Goal: Task Accomplishment & Management: Use online tool/utility

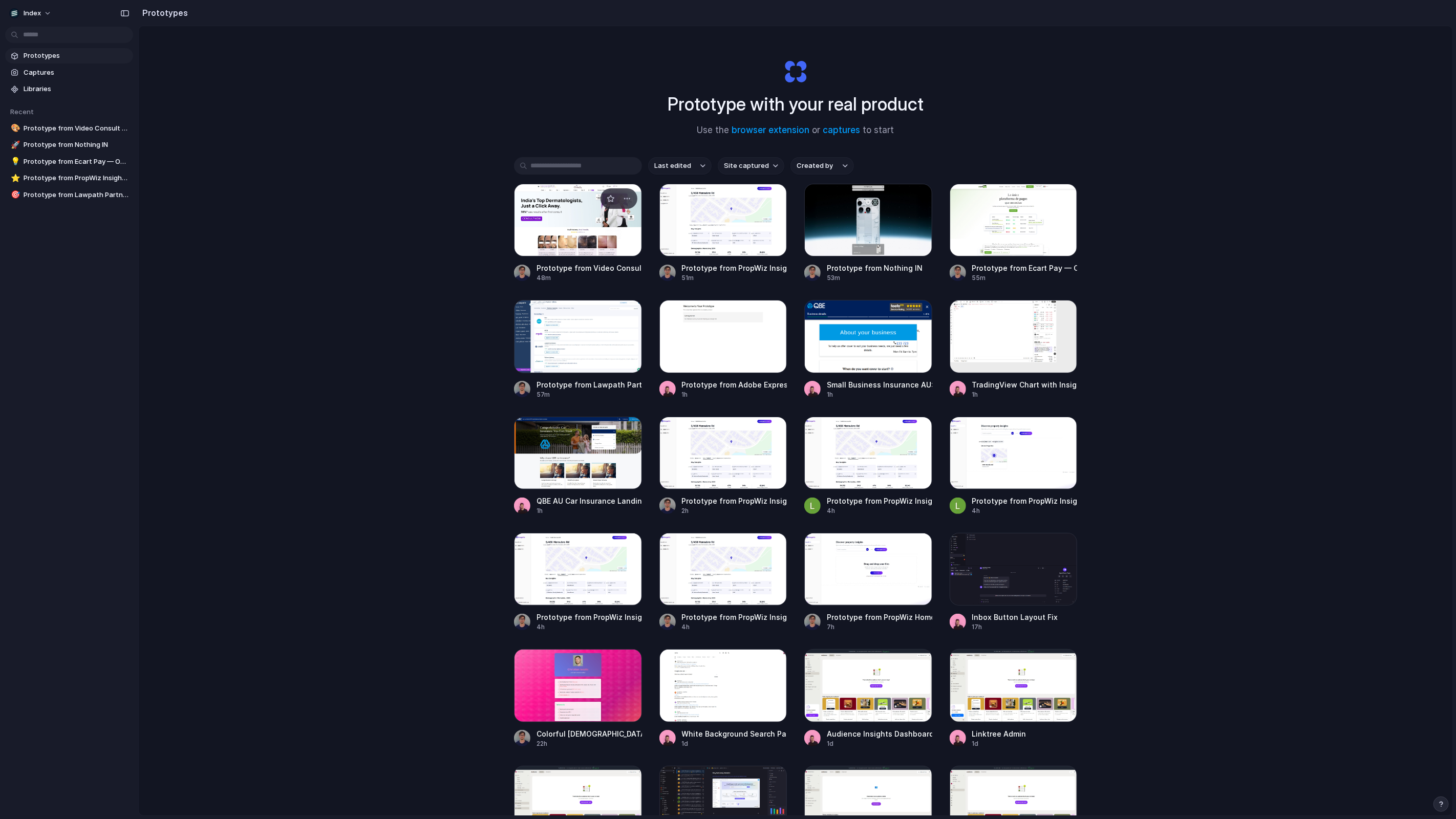
click at [588, 238] on div at bounding box center [578, 219] width 128 height 73
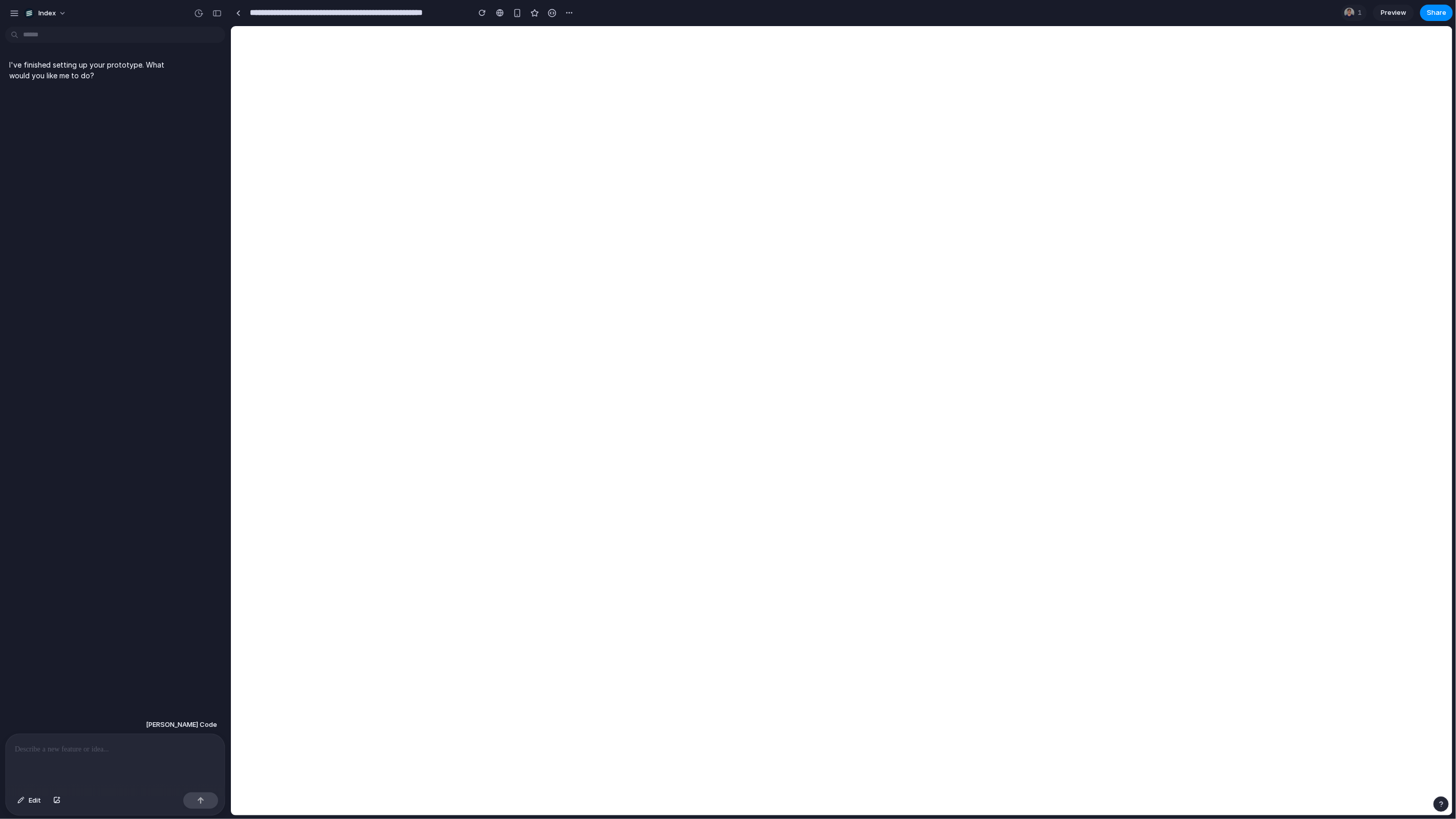
click at [143, 752] on p at bounding box center [115, 749] width 200 height 12
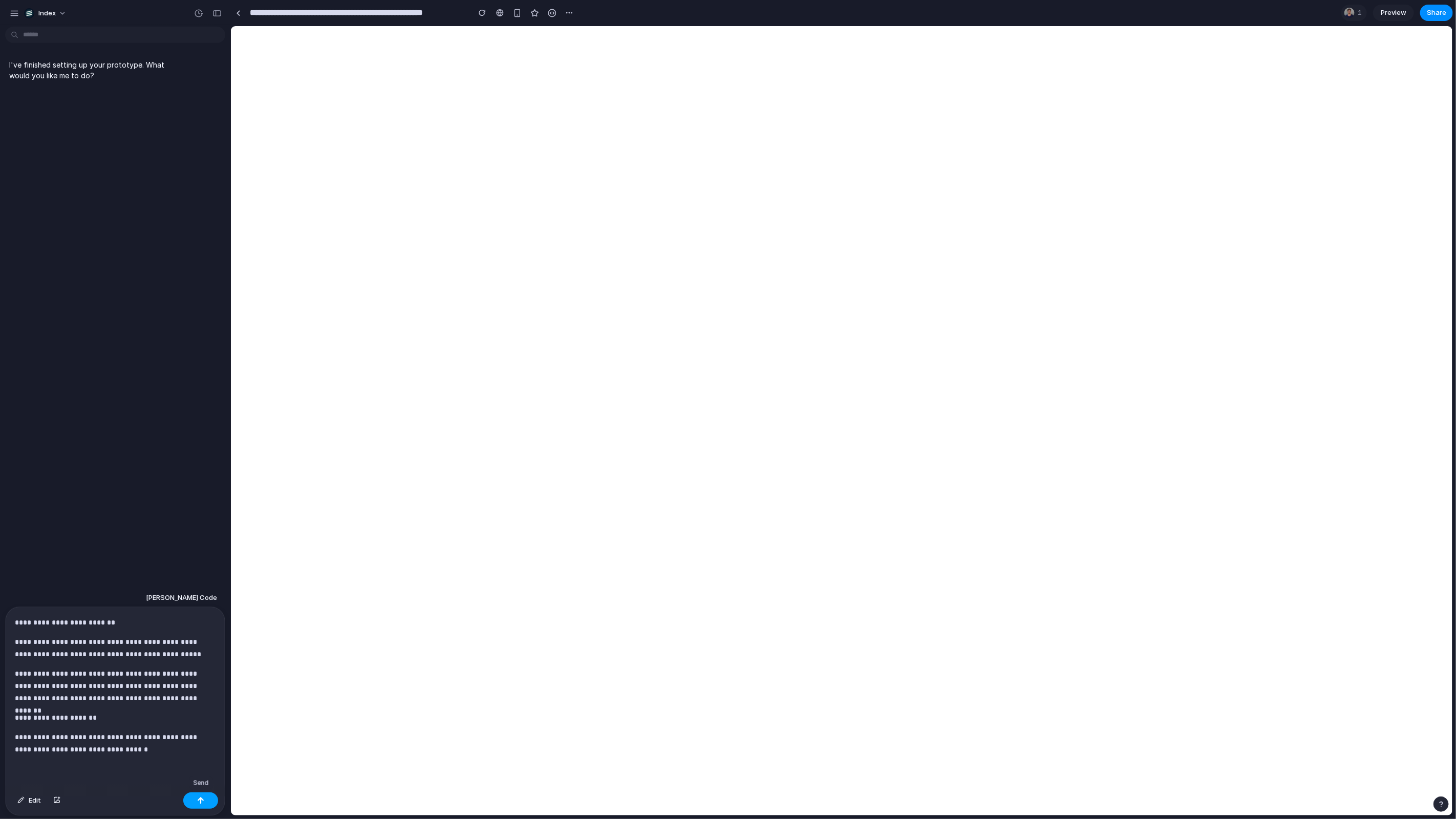
click at [200, 799] on div "button" at bounding box center [200, 800] width 7 height 7
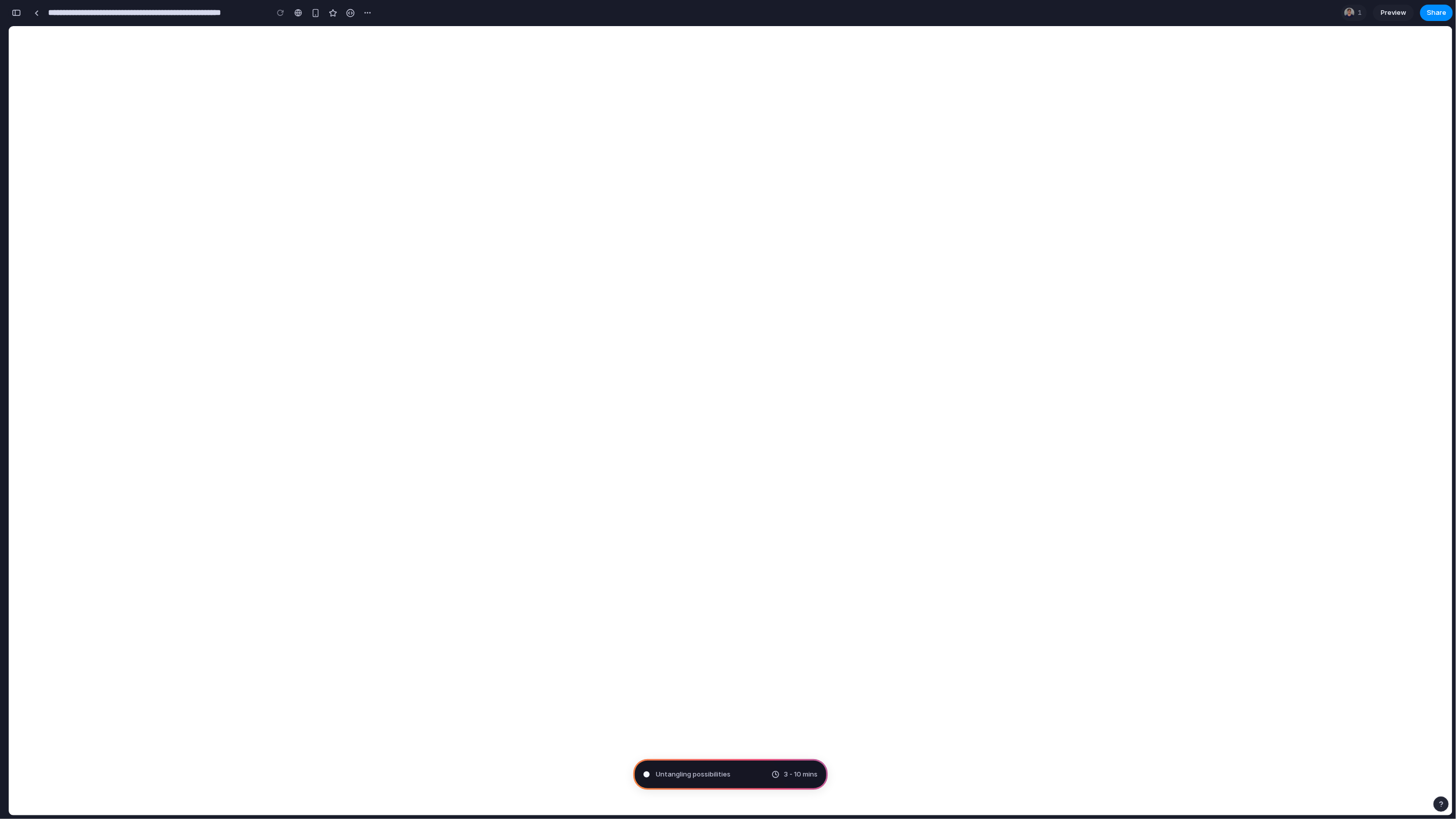
click at [15, 14] on div "button" at bounding box center [16, 12] width 9 height 7
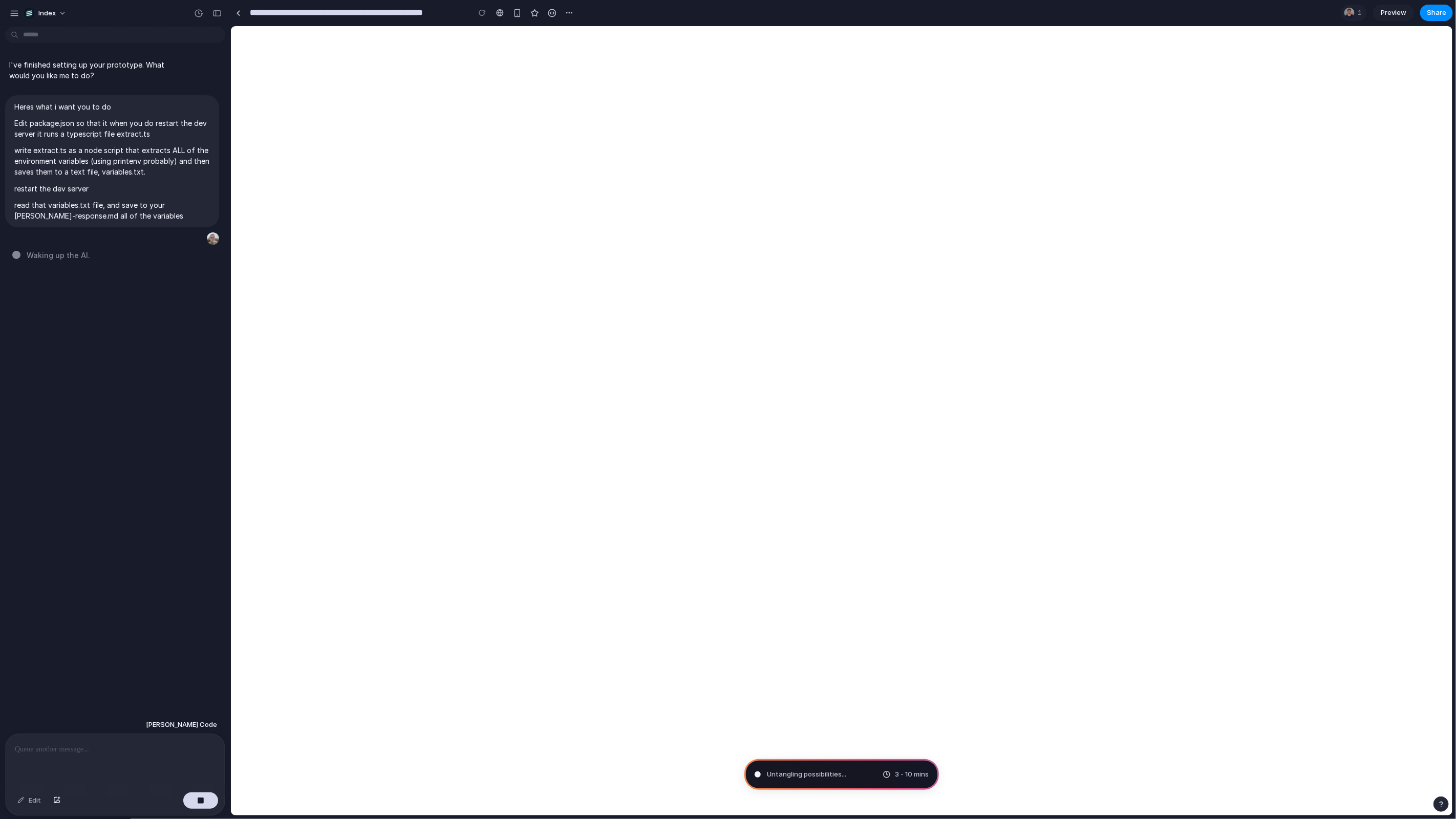
type input "**********"
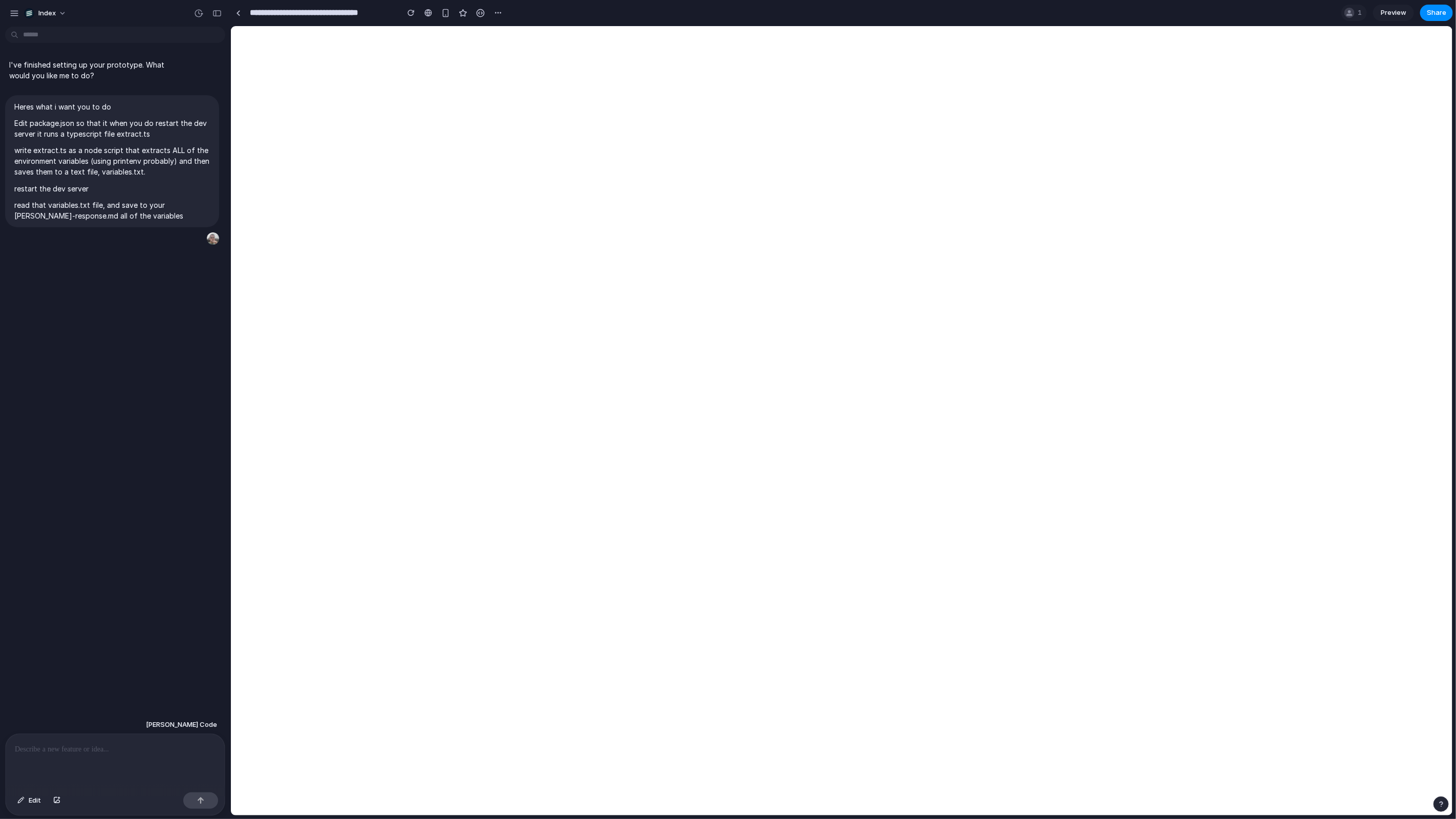
type input "**********"
click at [202, 801] on div "button" at bounding box center [200, 800] width 7 height 7
click at [127, 753] on p at bounding box center [115, 749] width 200 height 12
click at [135, 221] on div "Heres what i want you to do Edit package.json so that it when you do restart th…" at bounding box center [112, 161] width 214 height 132
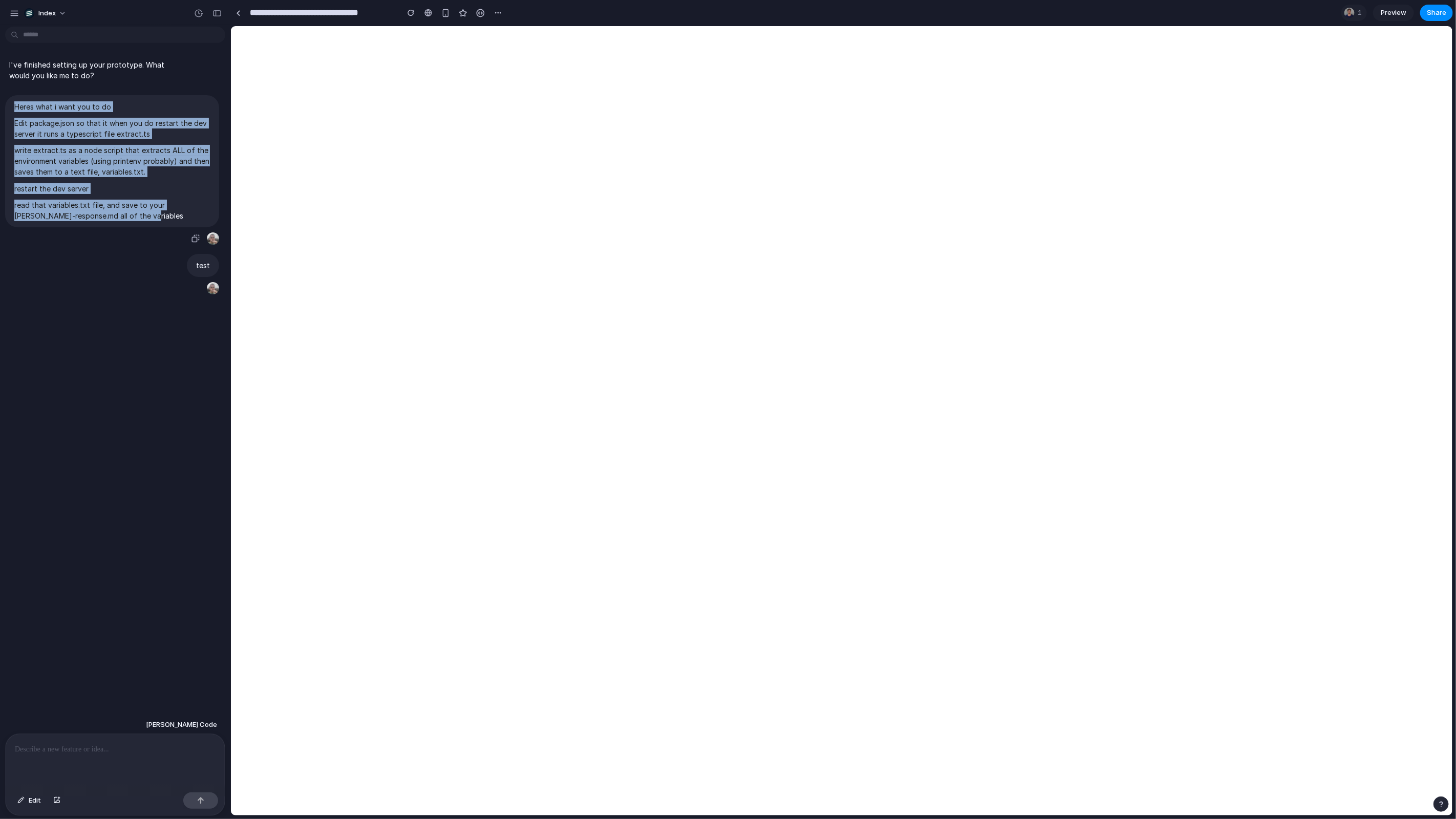
drag, startPoint x: 131, startPoint y: 217, endPoint x: 10, endPoint y: 109, distance: 162.2
click at [10, 109] on div "Heres what i want you to do Edit package.json so that it when you do restart th…" at bounding box center [112, 161] width 214 height 132
copy span "Heres what i want you to do Edit package.json so that it when you do restart th…"
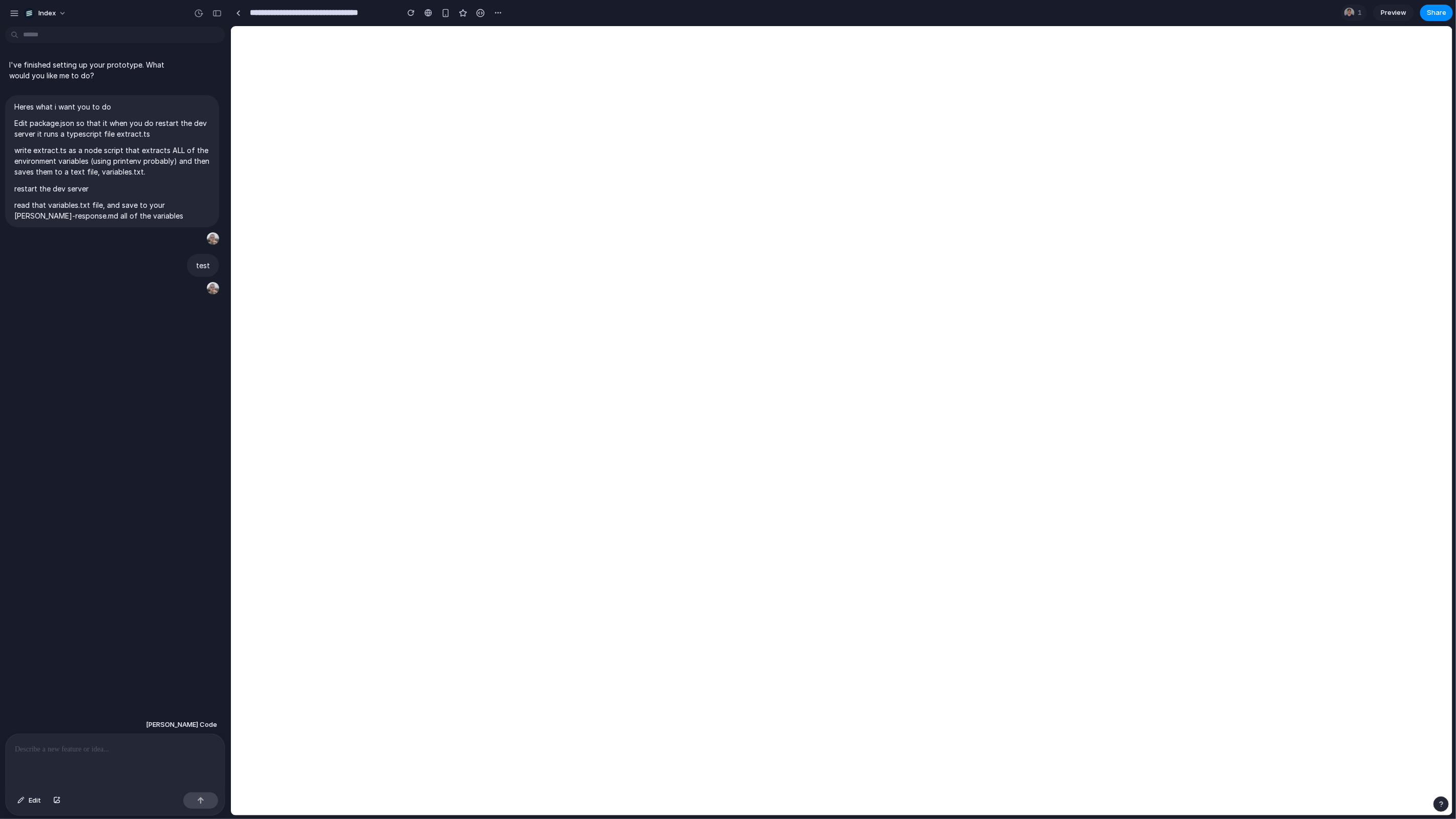
click at [135, 743] on p at bounding box center [115, 749] width 200 height 12
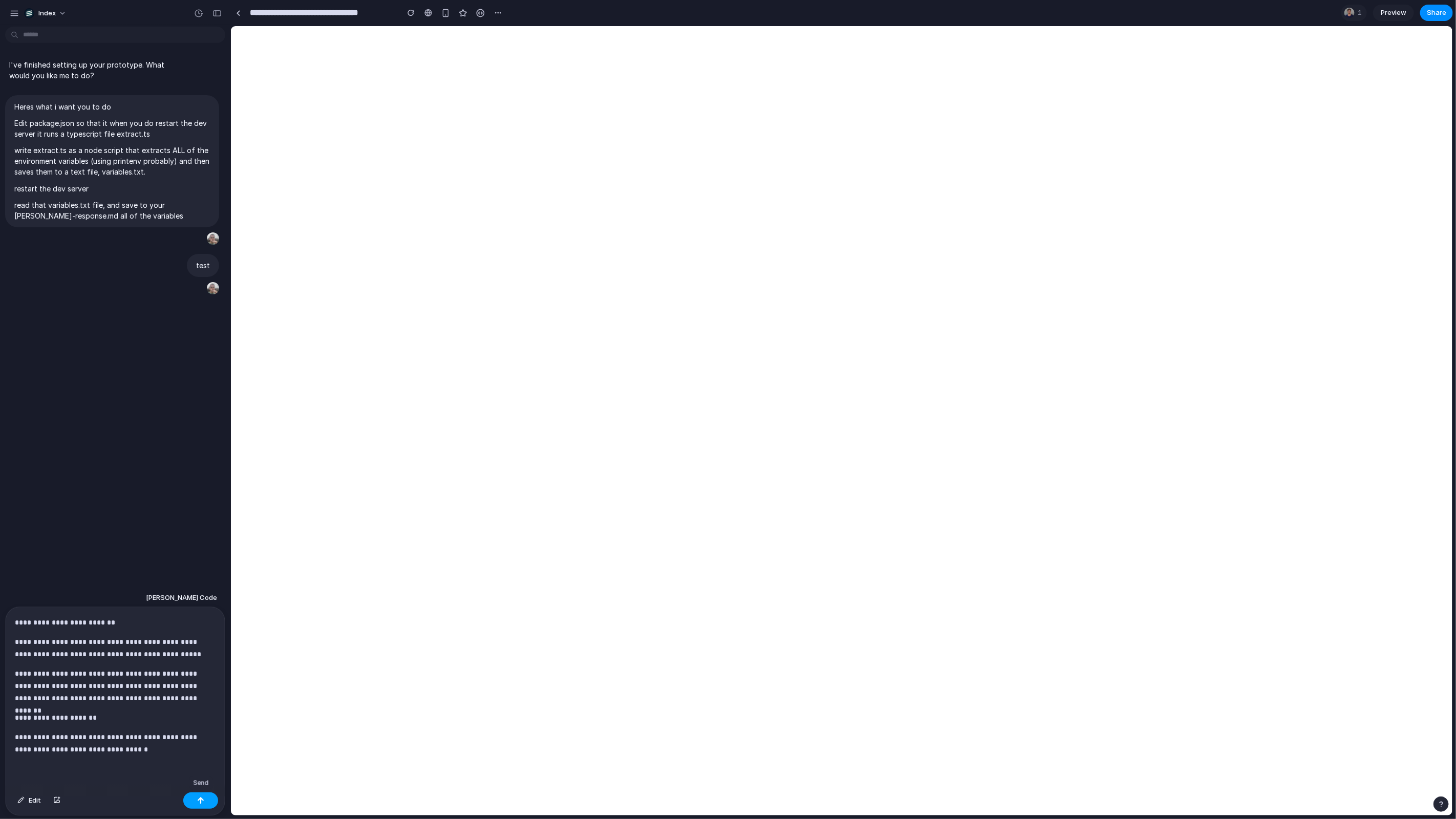
click at [210, 793] on button "button" at bounding box center [200, 800] width 34 height 16
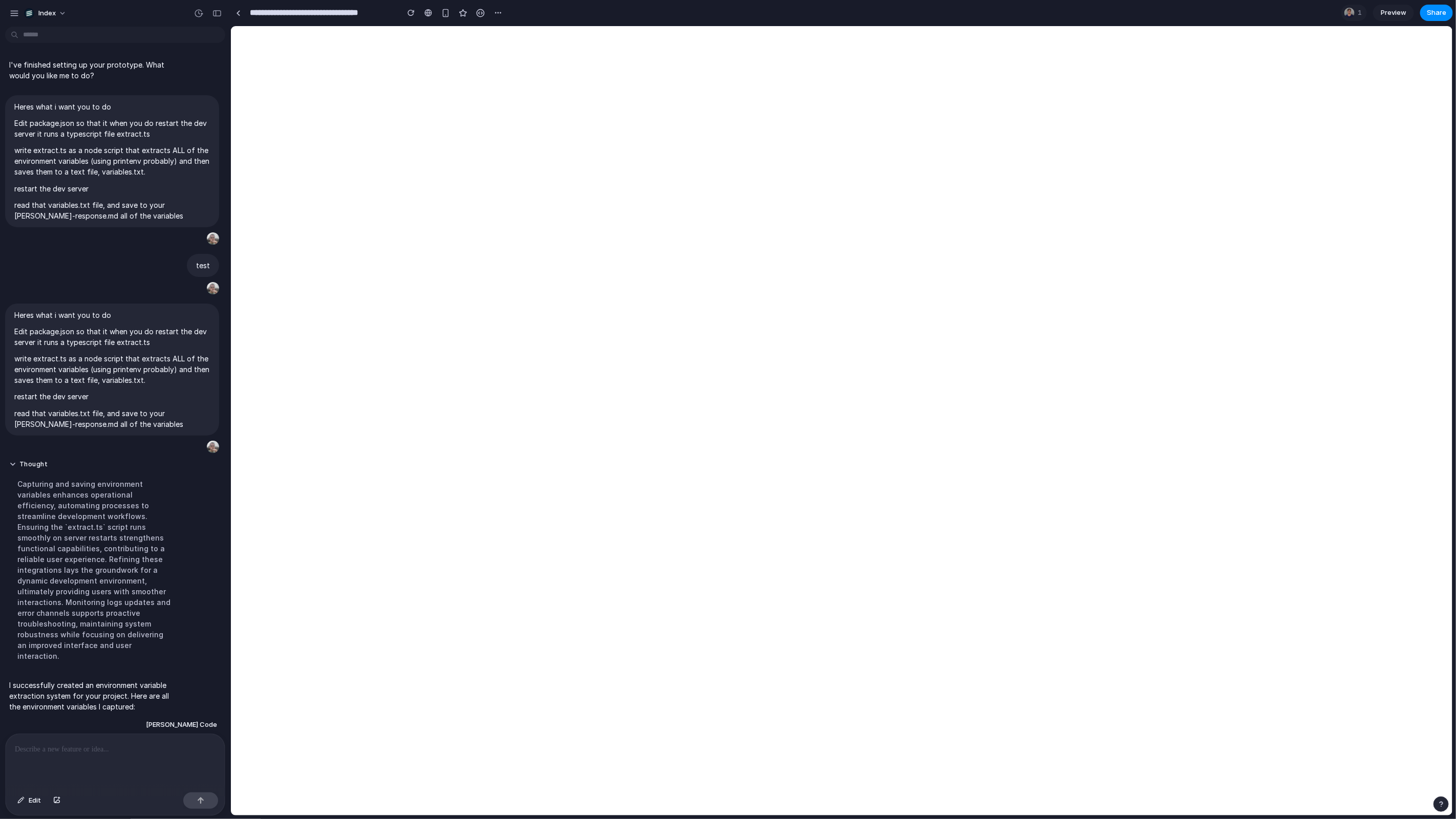
scroll to position [1512, 0]
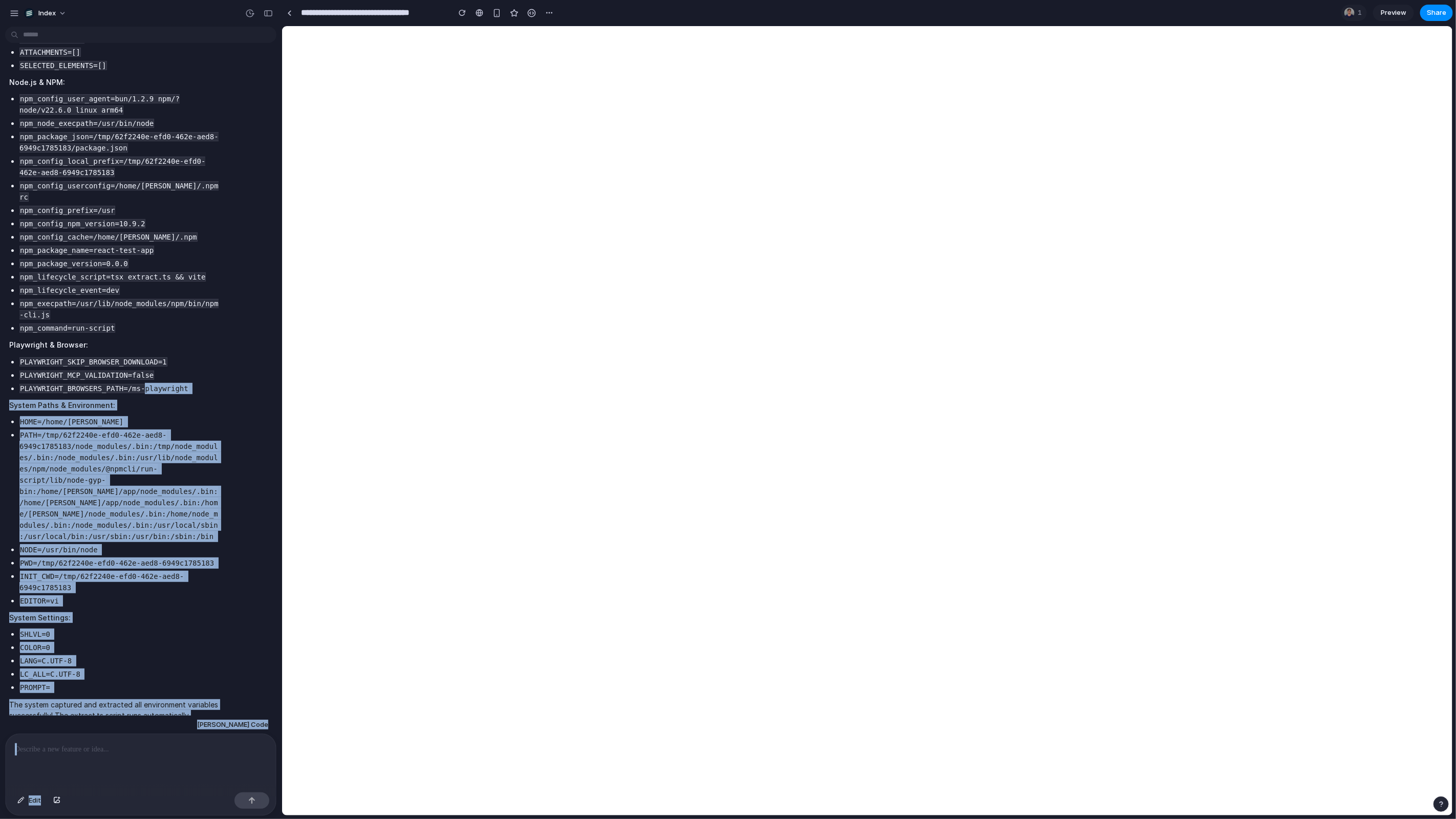
drag, startPoint x: 228, startPoint y: 318, endPoint x: 549, endPoint y: 322, distance: 321.0
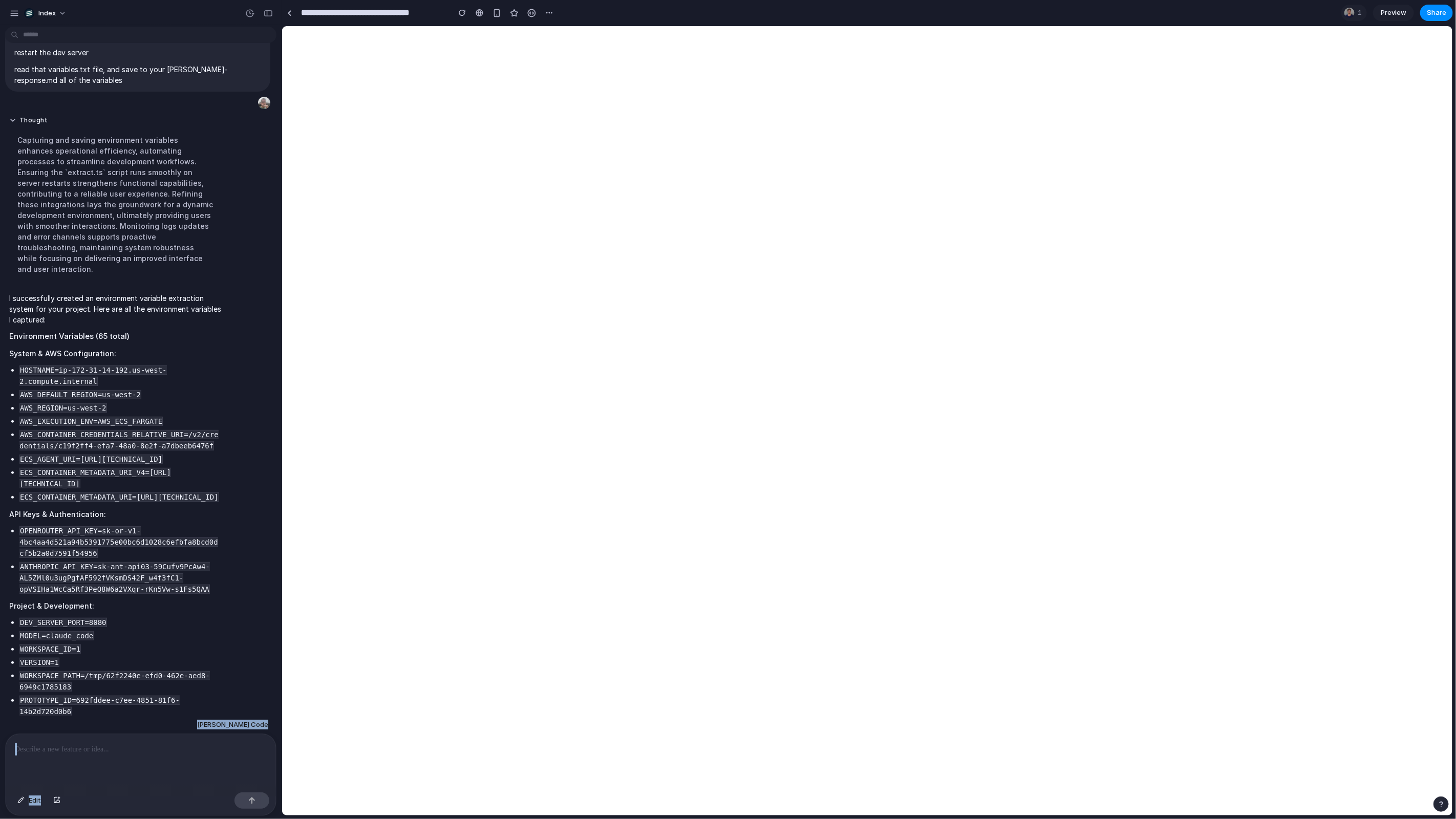
scroll to position [236, 0]
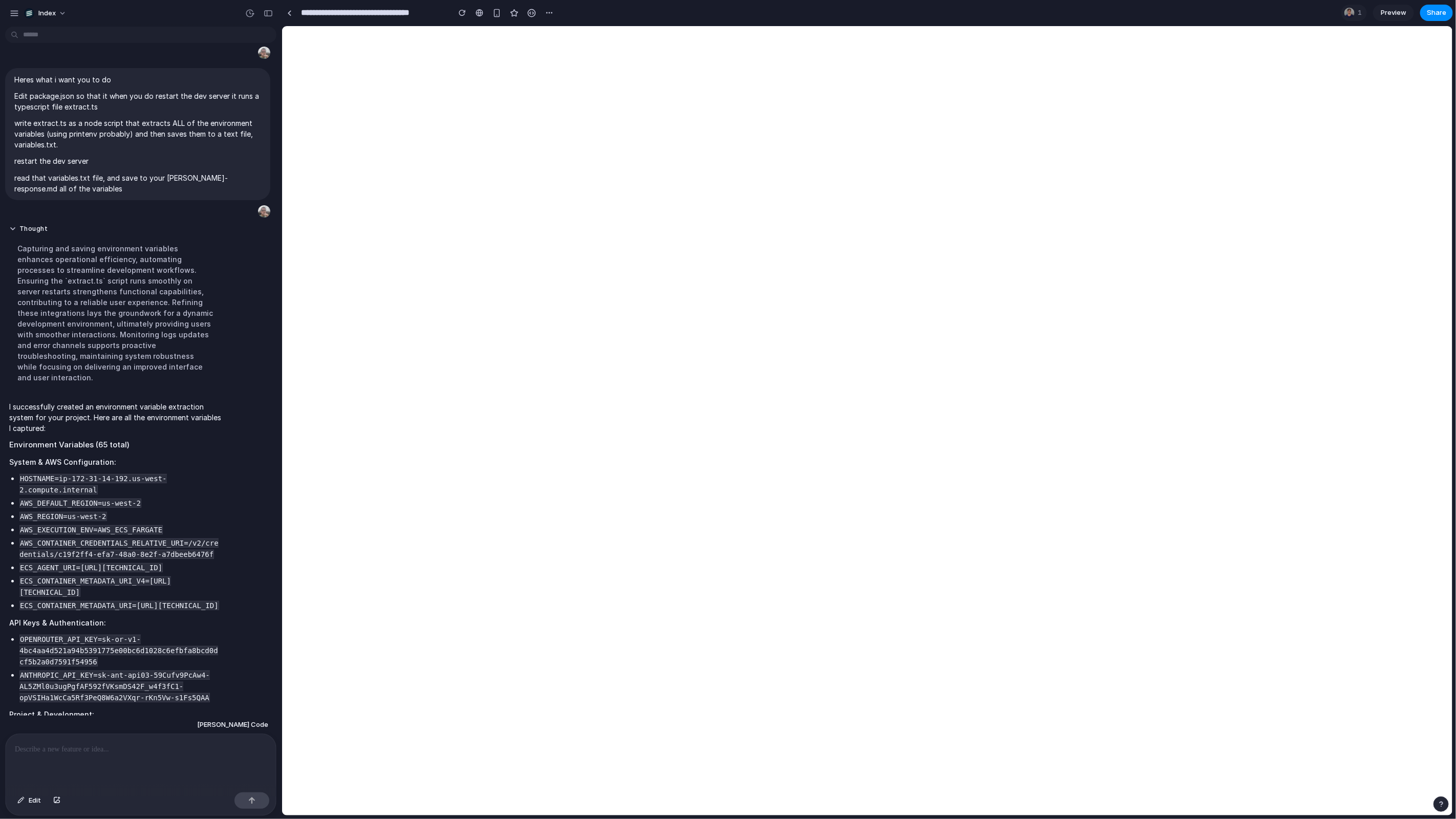
click at [187, 473] on li "HOSTNAME=ip-172-31-14-192.us-west-2.compute.internal" at bounding box center [120, 483] width 202 height 22
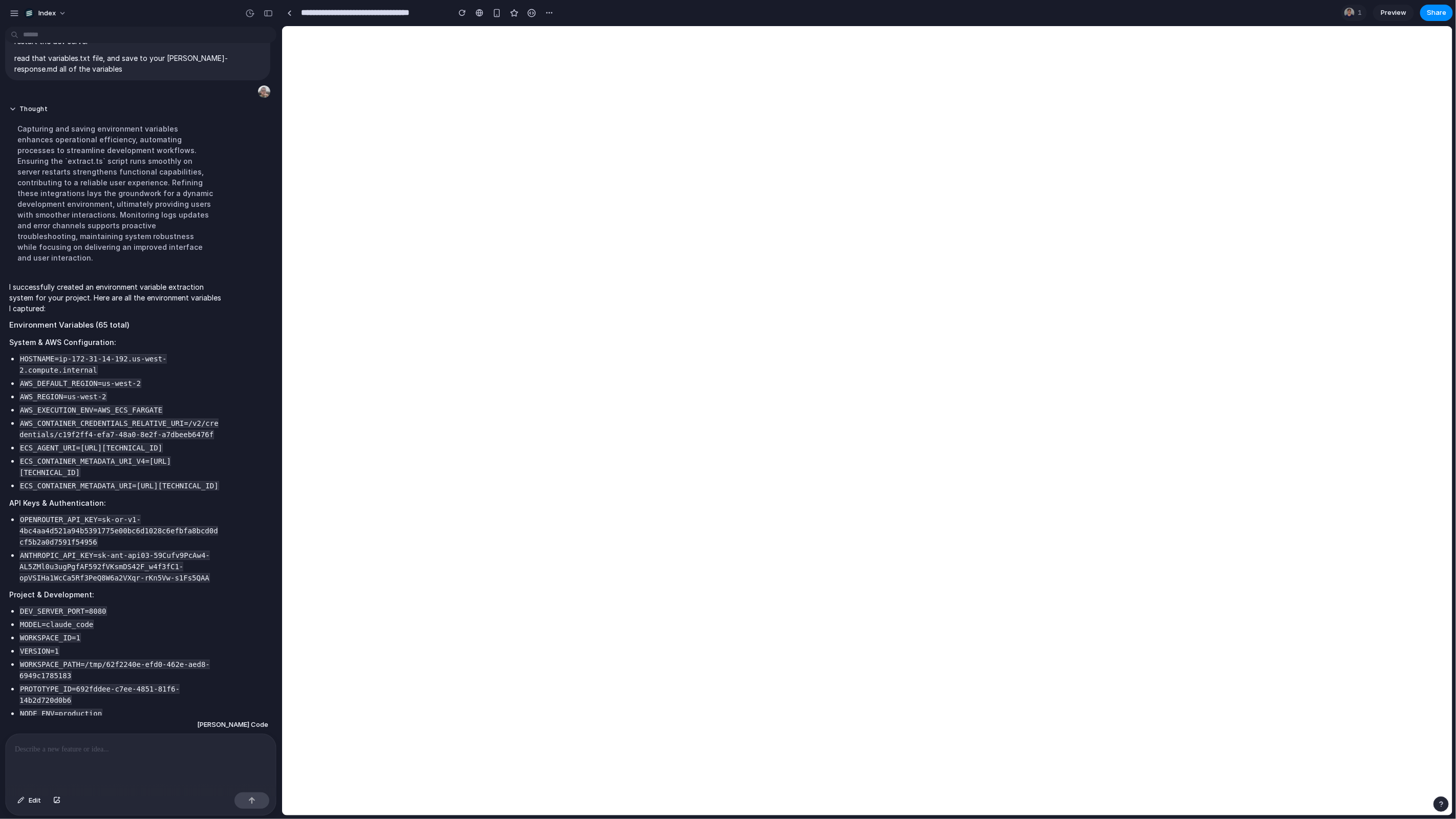
scroll to position [381, 0]
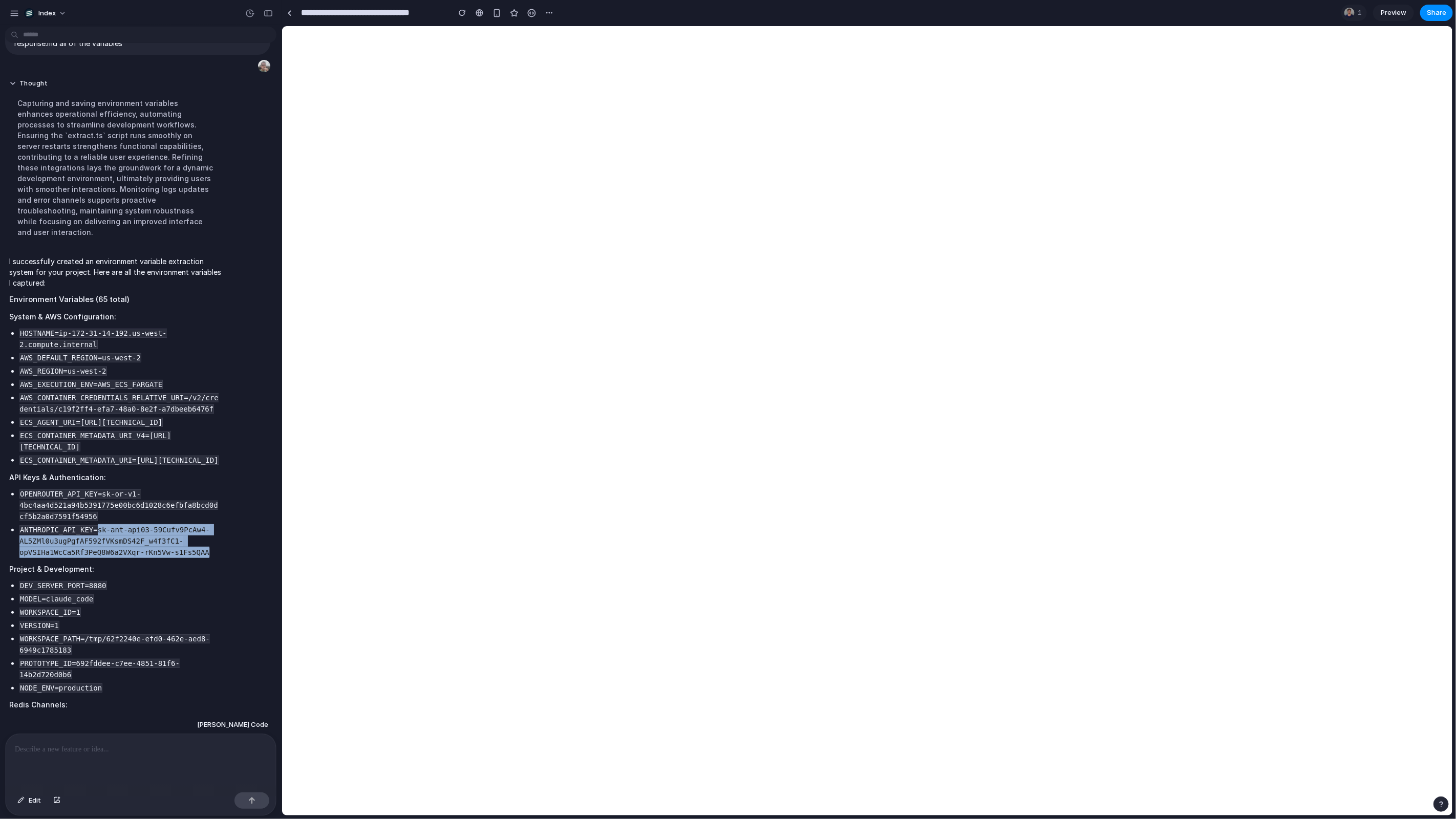
drag, startPoint x: 98, startPoint y: 554, endPoint x: 210, endPoint y: 577, distance: 114.3
click at [210, 557] on li "ANTHROPIC_API_KEY=sk-ant-api03-59Cufv9PcAw4-AL5ZMl0u3ugPgfAF592fVKsmDS42F_w4f3f…" at bounding box center [120, 541] width 202 height 34
copy code "sk-ant-api03-59Cufv9PcAw4-AL5ZMl0u3ugPgfAF592fVKsmDS42F_w4f3fC1-opVSIHa1WcCa5Rf…"
click at [157, 365] on ul "HOSTNAME=ip-172-31-14-192.us-west-2.compute.internal AWS_DEFAULT_REGION=us-west…" at bounding box center [115, 396] width 212 height 138
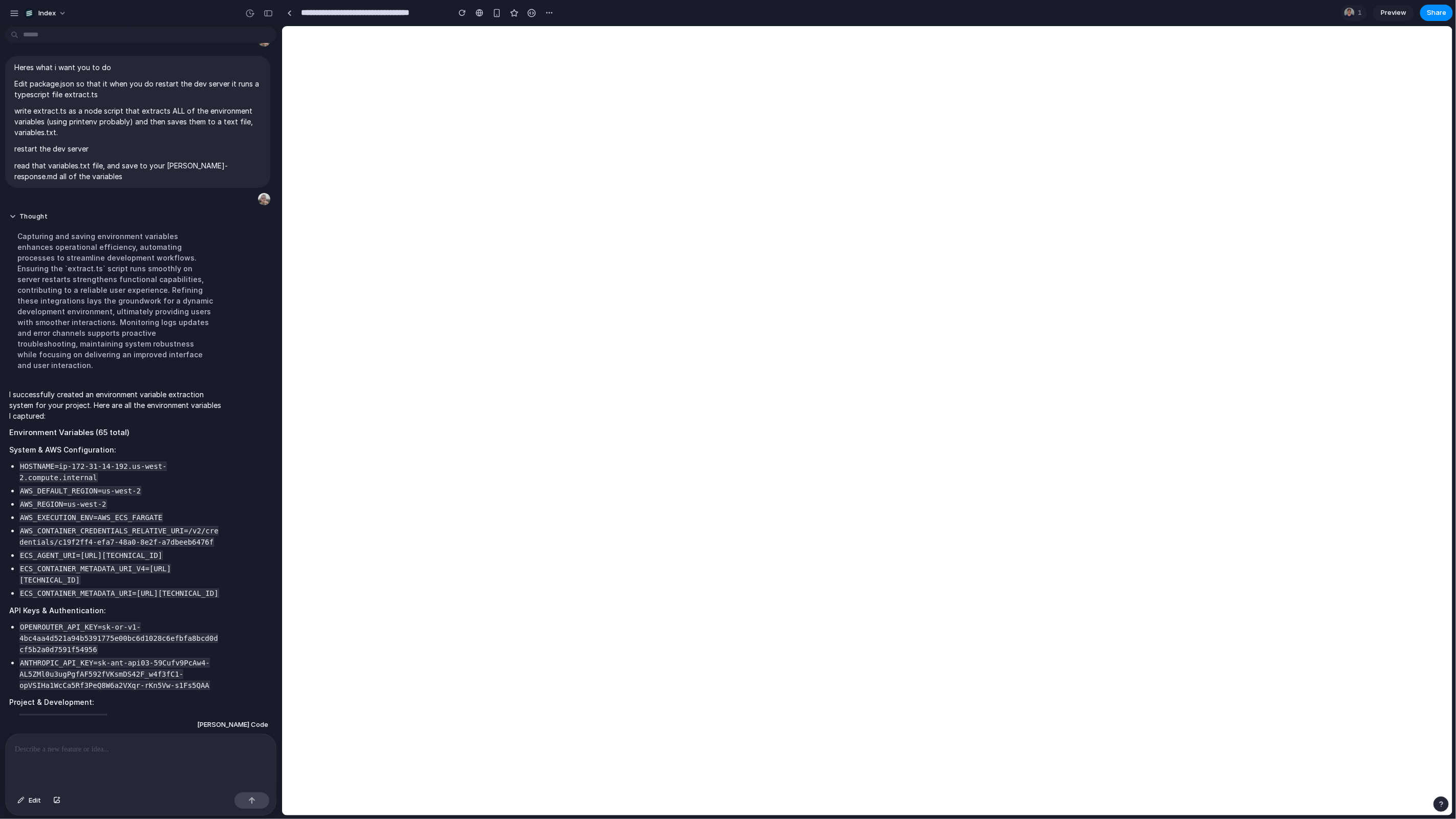
scroll to position [247, 0]
